Goal: Find specific page/section: Find specific page/section

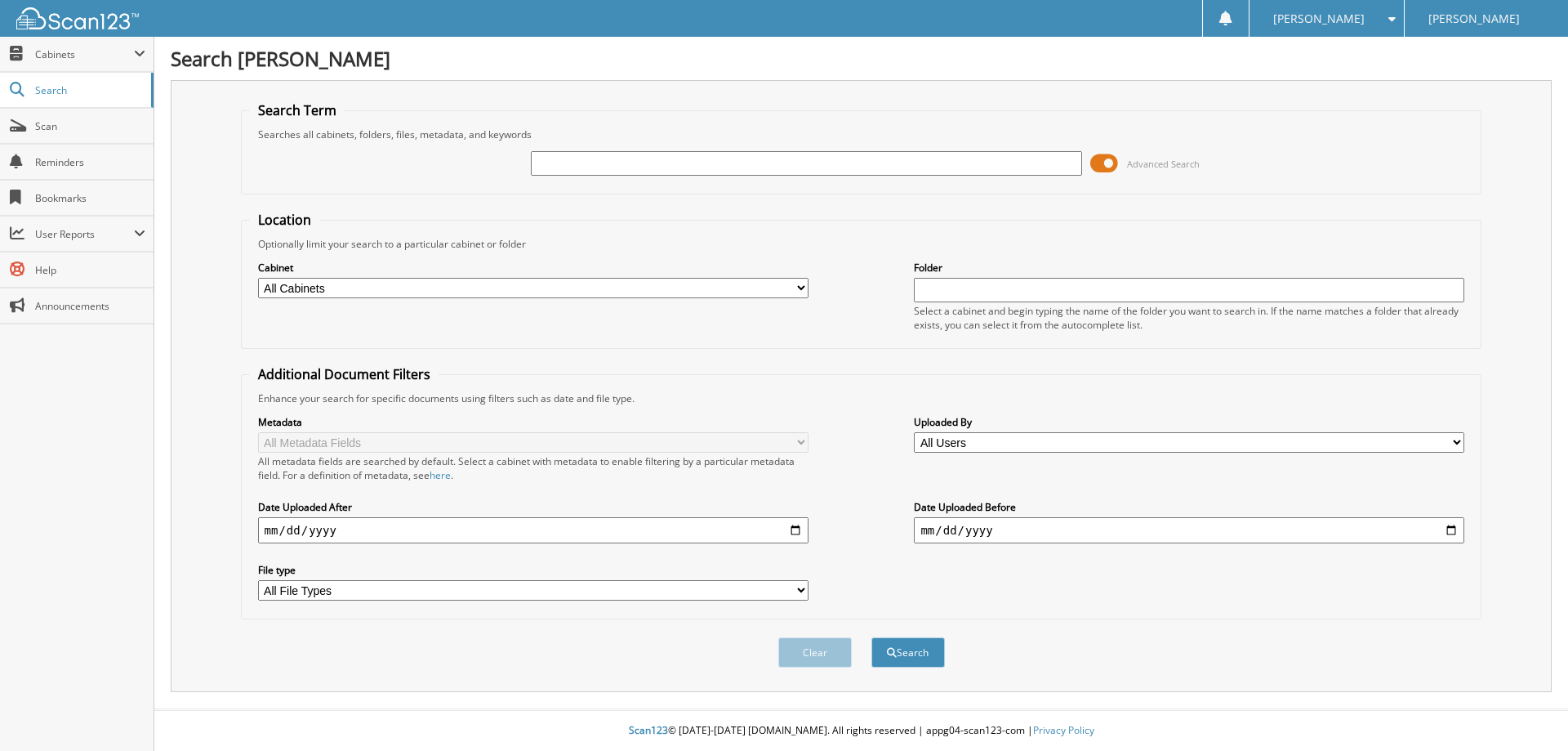
click at [695, 175] on input "text" at bounding box center [806, 163] width 550 height 25
click at [563, 150] on div at bounding box center [806, 163] width 550 height 28
click at [563, 161] on input "text" at bounding box center [806, 163] width 550 height 25
type input "GROPPMAIR"
click at [708, 231] on fieldset "Location Optionally limit your search to a particular cabinet or folder Cabinet…" at bounding box center [861, 280] width 1241 height 139
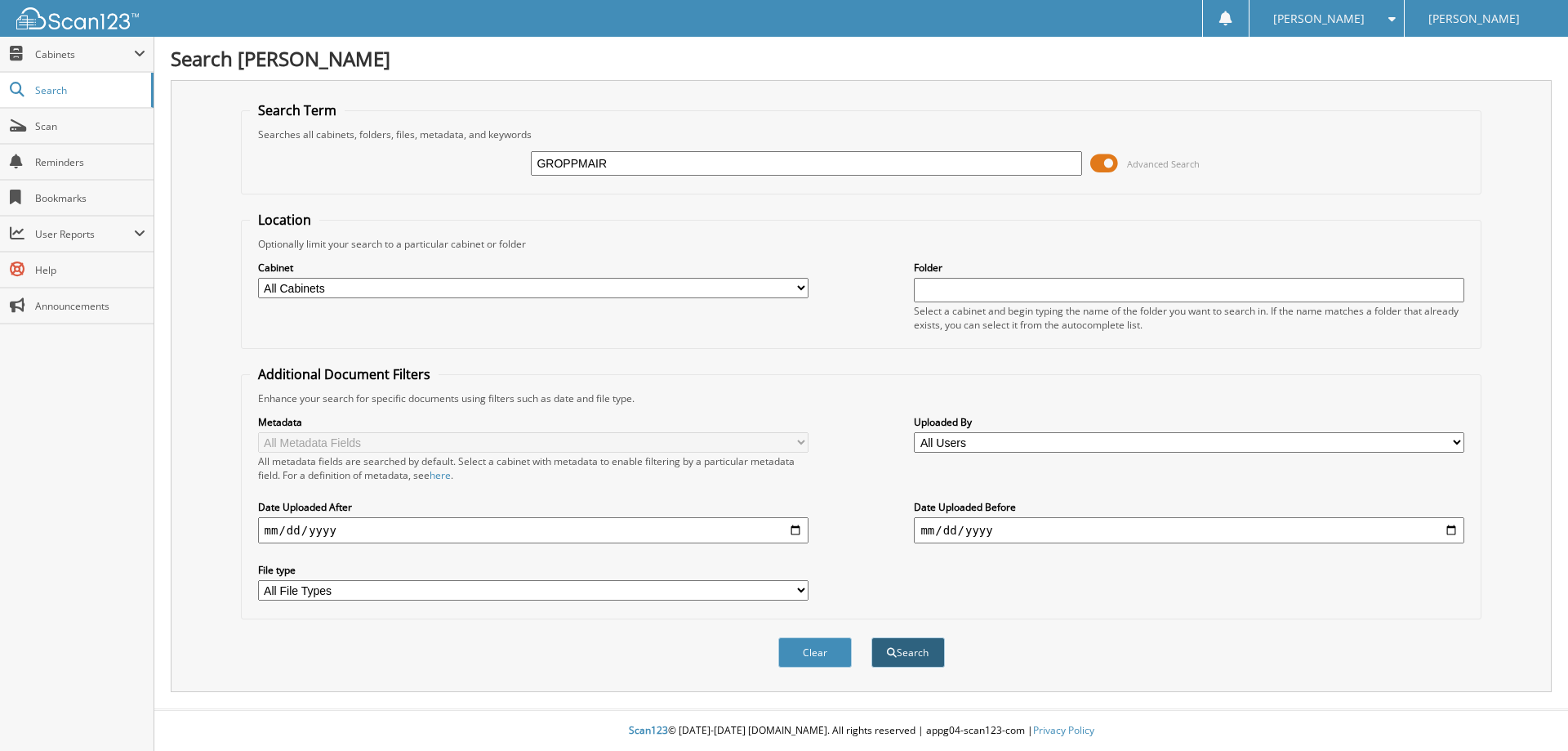
click at [893, 650] on span "submit" at bounding box center [892, 653] width 10 height 10
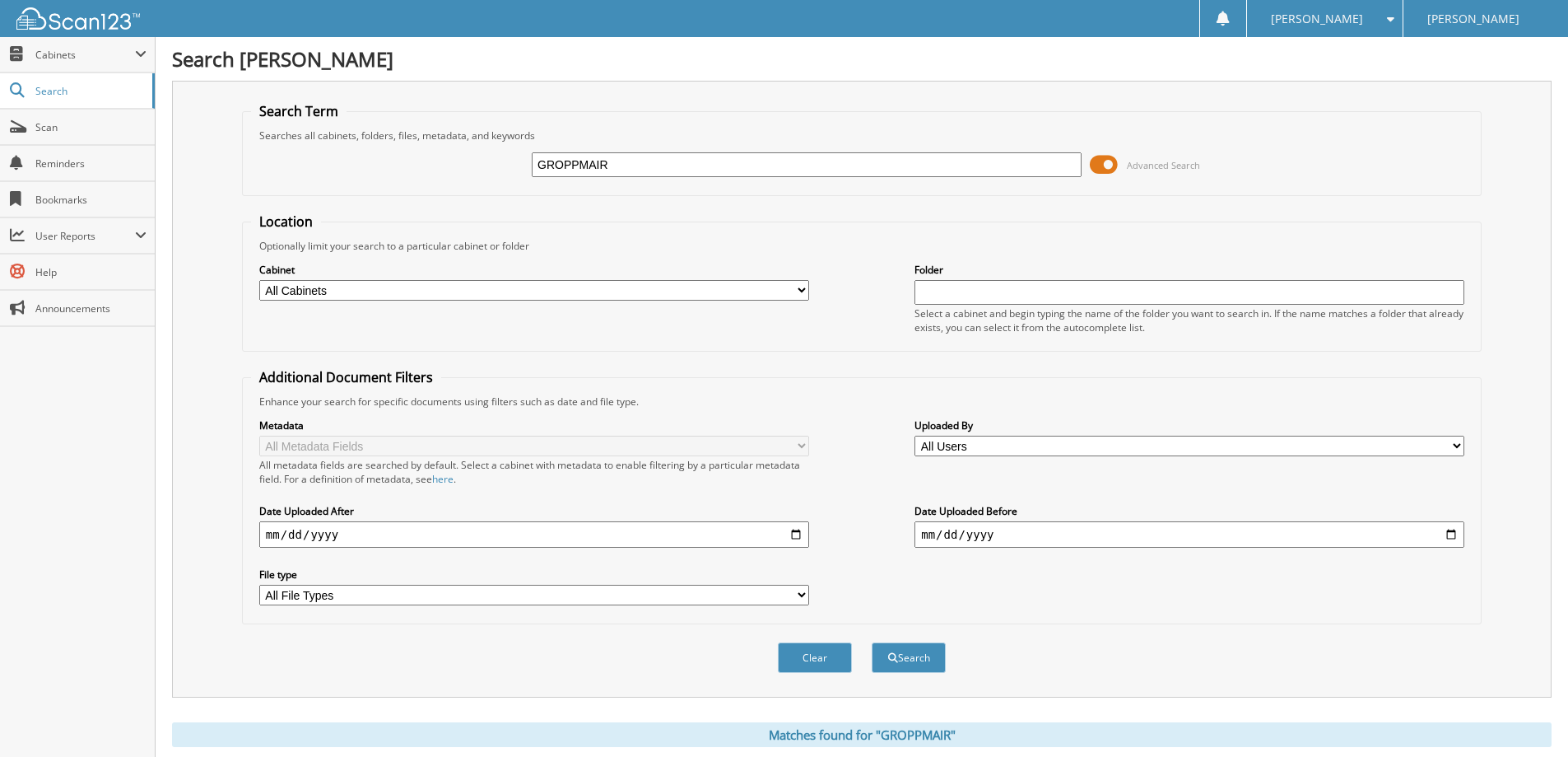
scroll to position [494, 0]
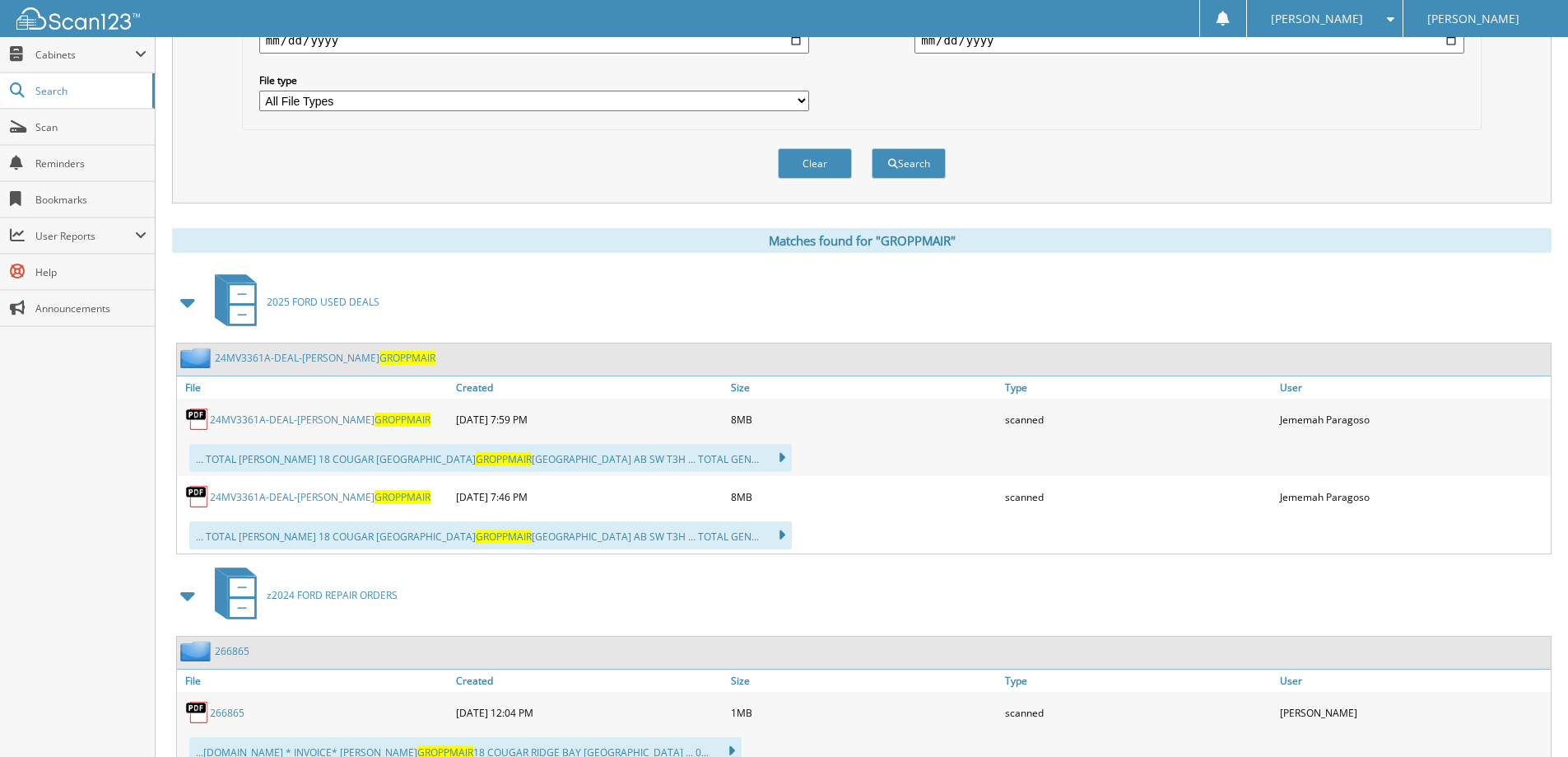
click at [299, 421] on link "24MV3361A-DEAL-[PERSON_NAME] GROPPMAIR" at bounding box center [320, 419] width 220 height 14
click at [309, 419] on link "24MV3361A-DEAL-[PERSON_NAME] GROPPMAIR" at bounding box center [320, 419] width 220 height 14
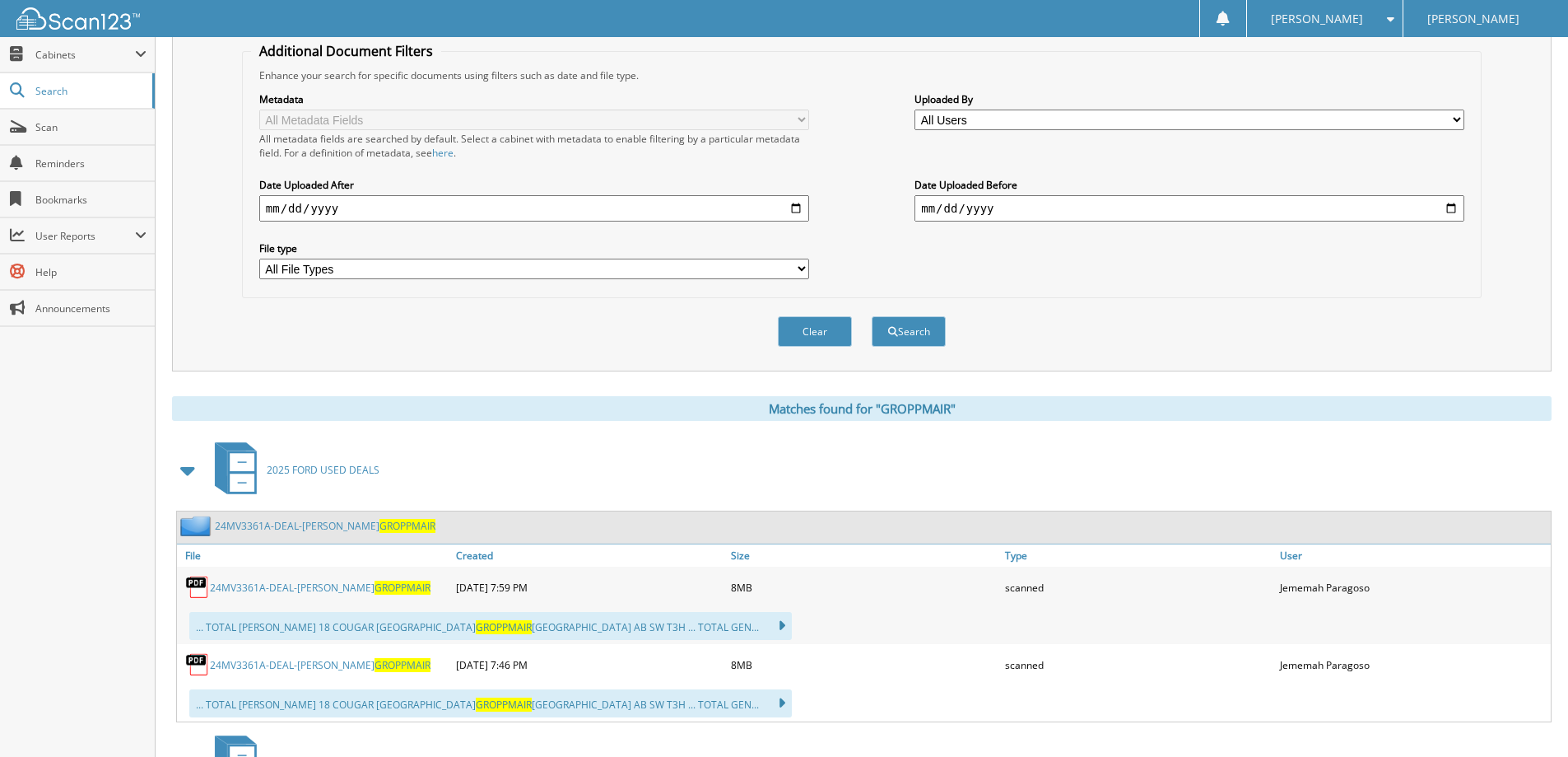
scroll to position [165, 0]
